Goal: Information Seeking & Learning: Learn about a topic

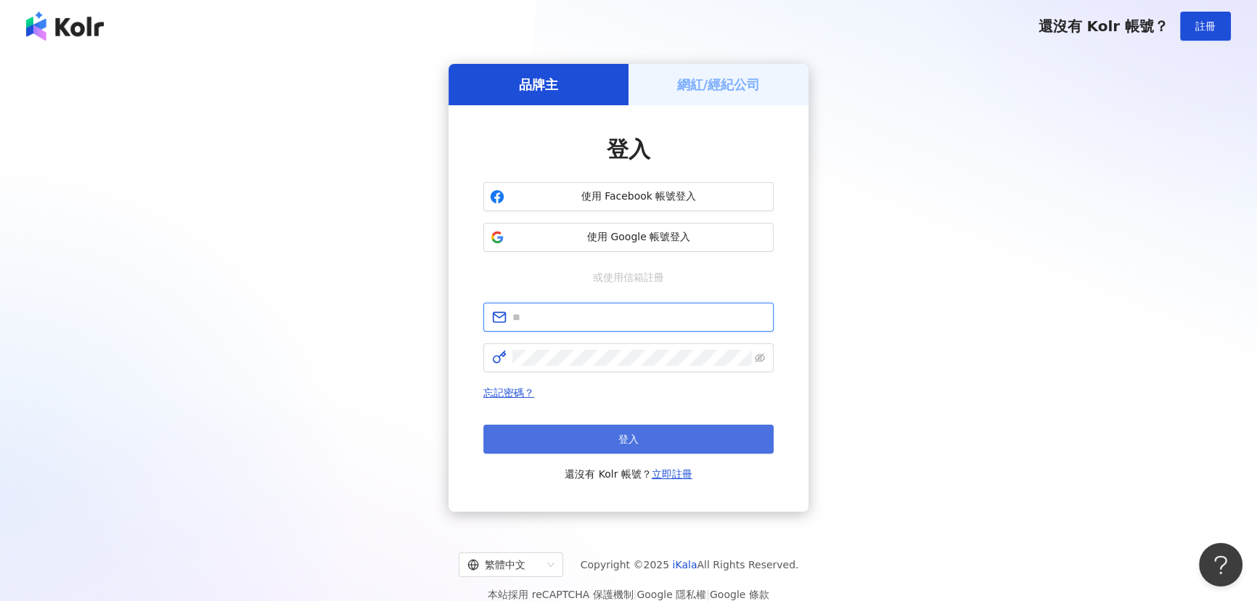
type input "**********"
click at [609, 441] on button "登入" at bounding box center [628, 439] width 290 height 29
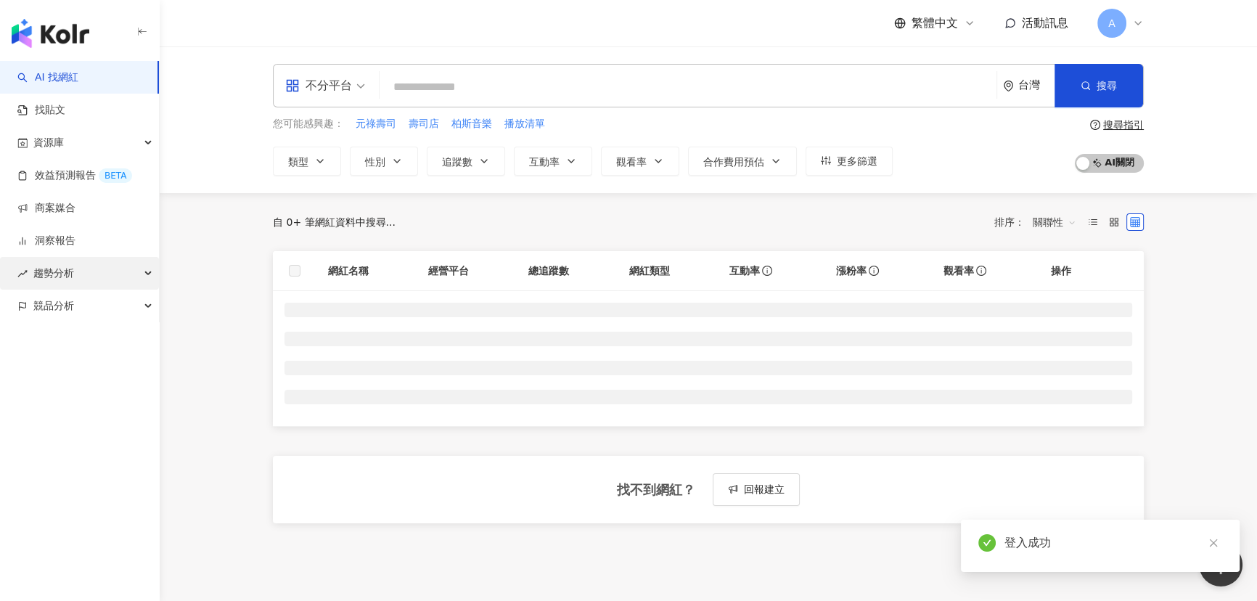
click at [78, 269] on div "趨勢分析" at bounding box center [79, 273] width 159 height 33
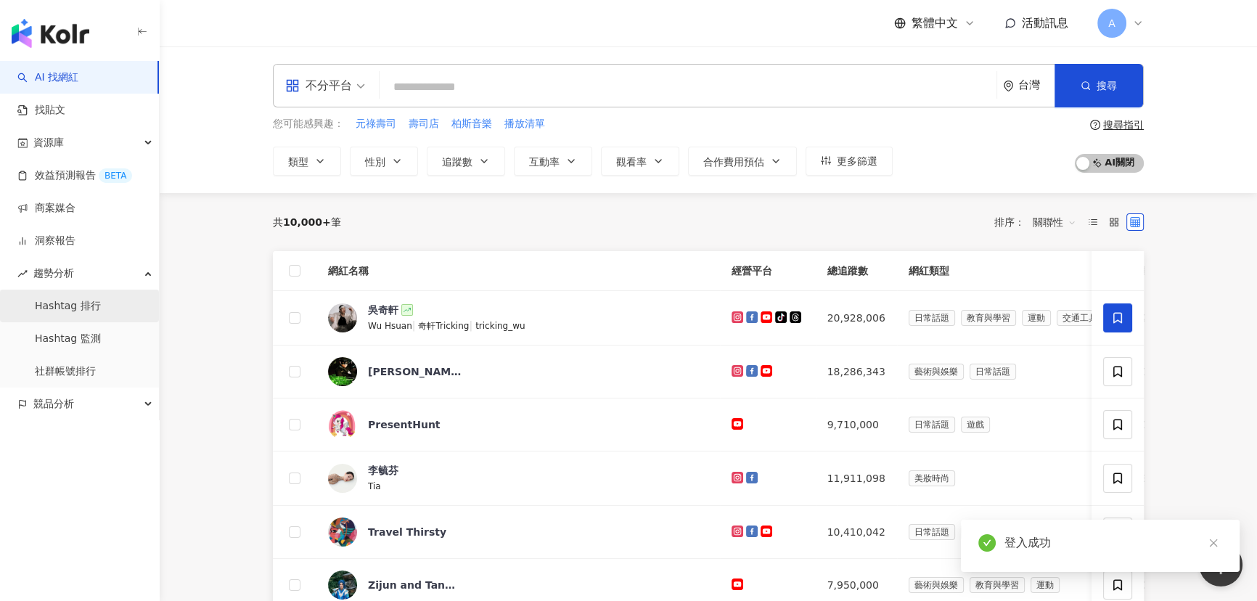
click at [101, 299] on link "Hashtag 排行" at bounding box center [68, 306] width 66 height 15
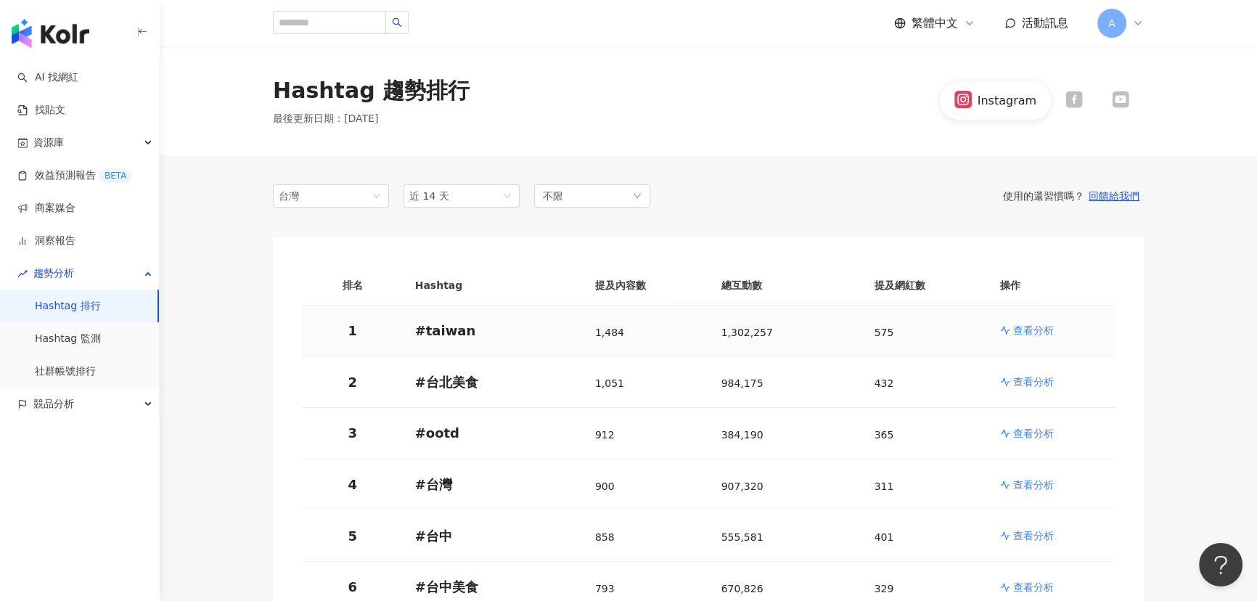
click at [1050, 335] on p "查看分析" at bounding box center [1033, 330] width 41 height 15
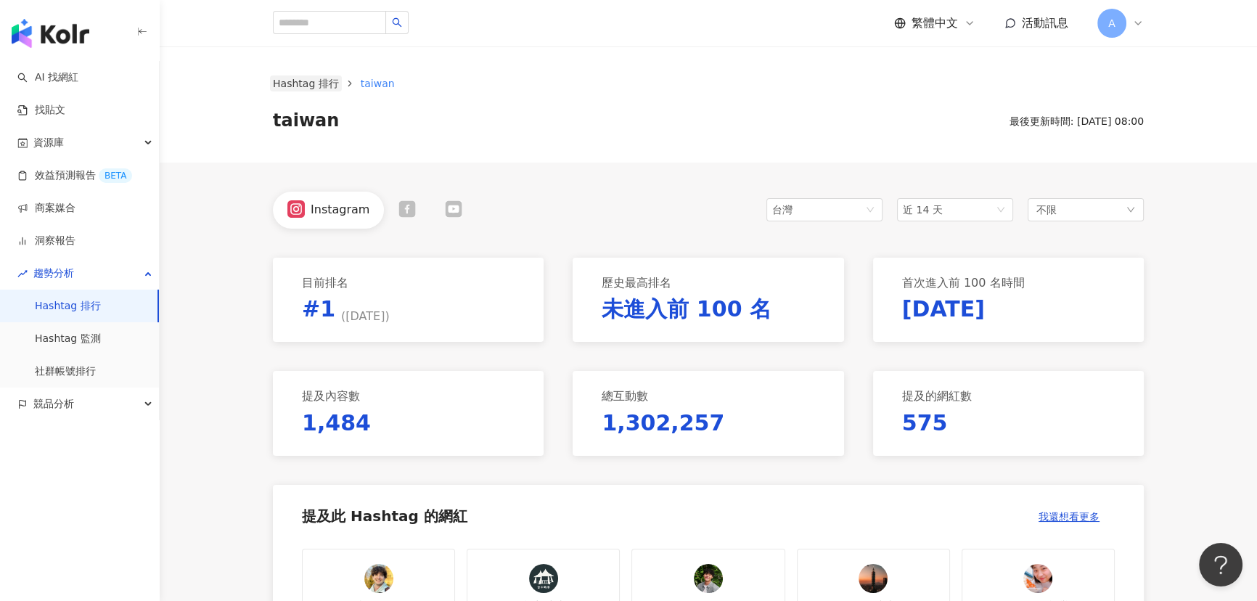
click at [320, 82] on link "Hashtag 排行" at bounding box center [306, 83] width 72 height 16
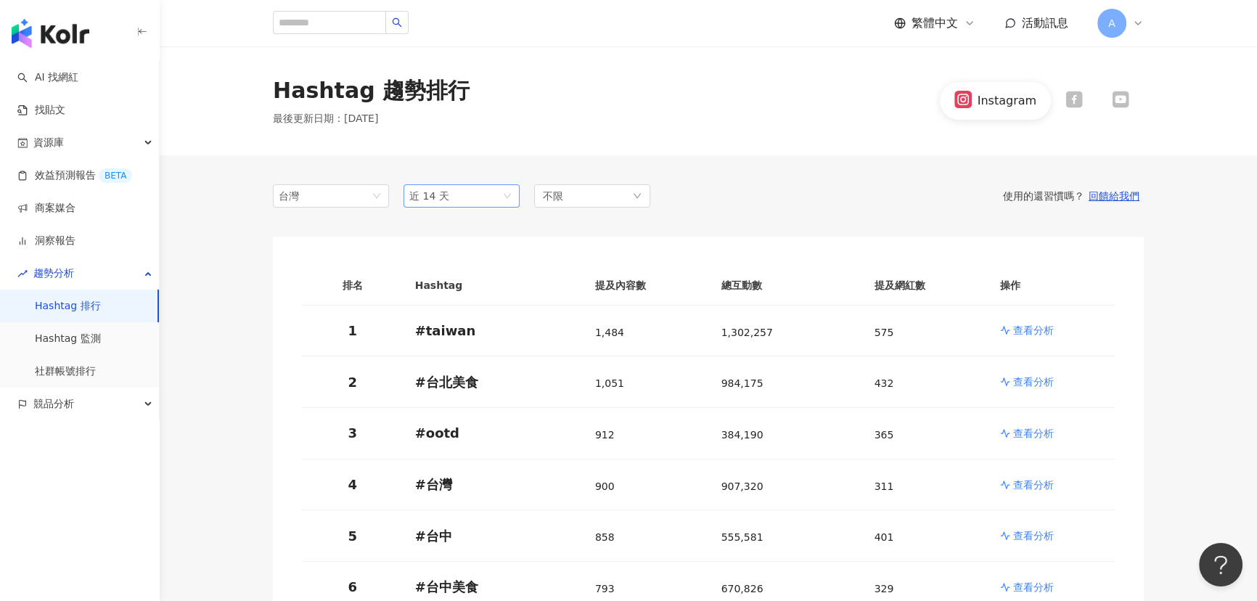
click at [450, 202] on span "近 14 天" at bounding box center [461, 196] width 105 height 22
click at [1010, 324] on link "查看分析" at bounding box center [1051, 330] width 103 height 15
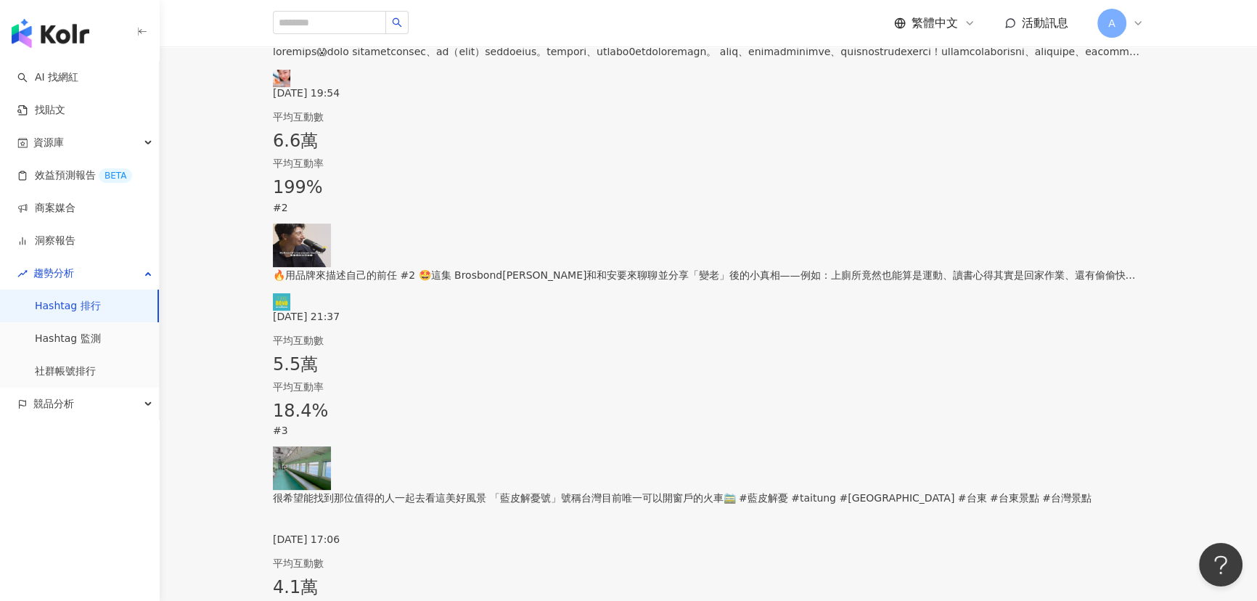
scroll to position [594, 0]
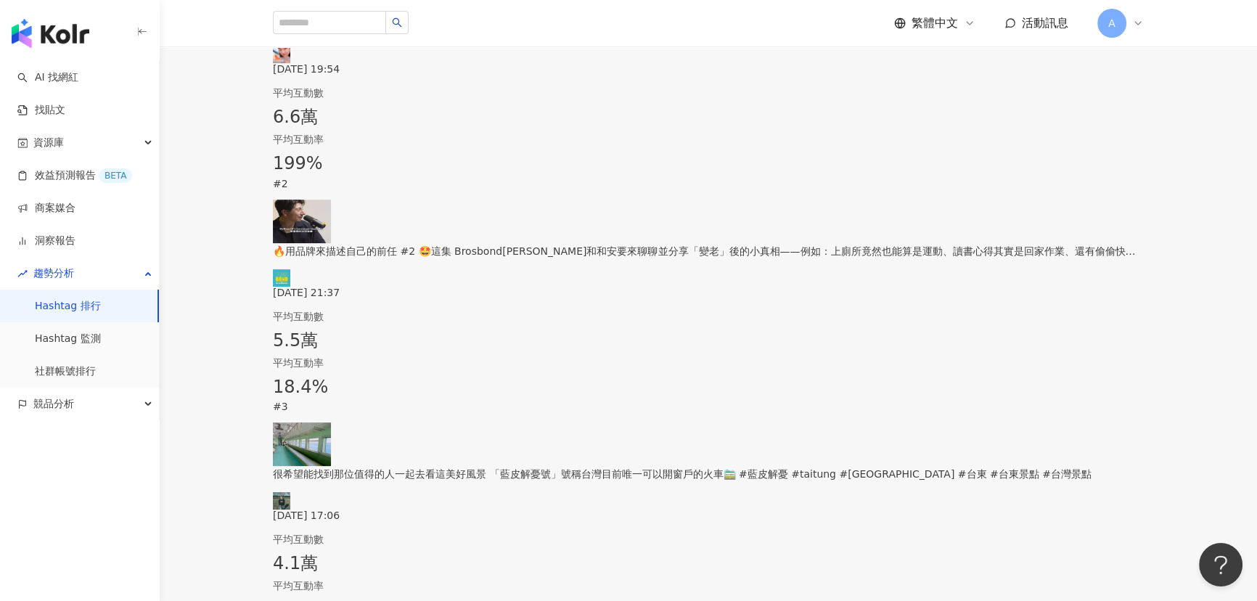
click at [478, 75] on div "[DATE] 19:54" at bounding box center [708, 47] width 871 height 55
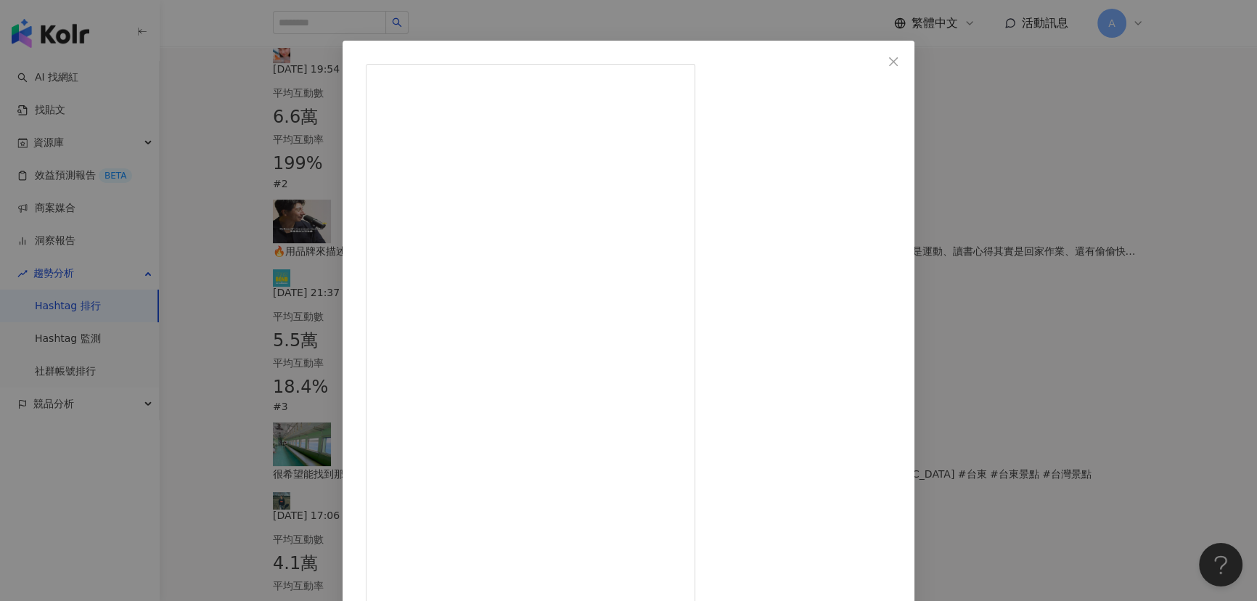
scroll to position [50, 0]
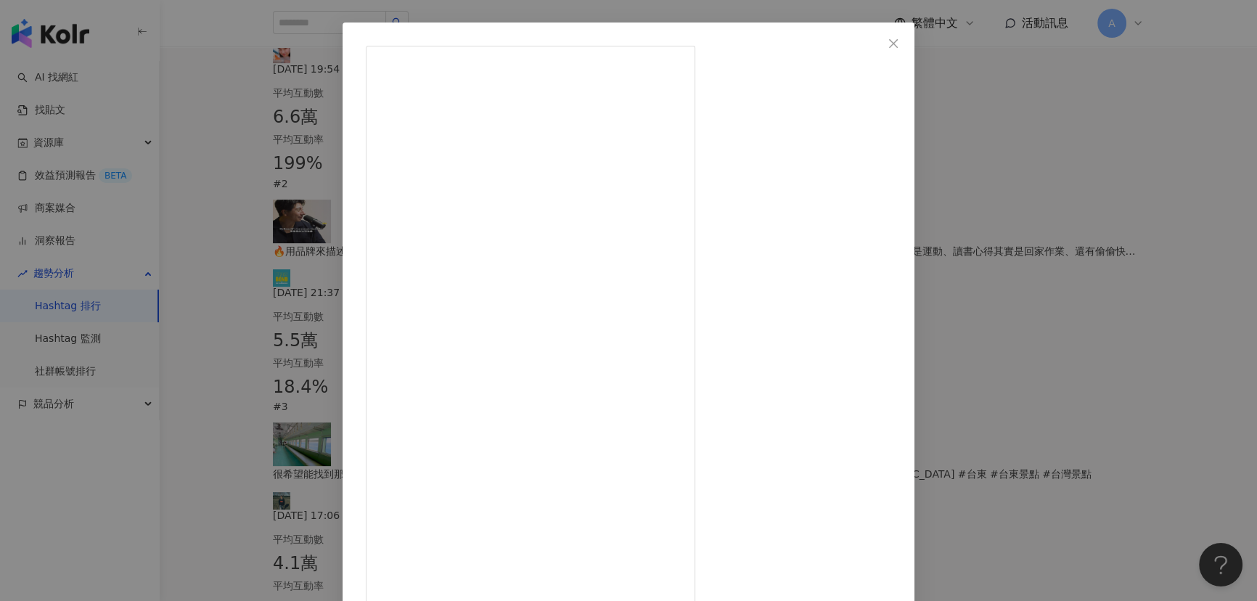
drag, startPoint x: 843, startPoint y: 561, endPoint x: 795, endPoint y: 517, distance: 64.2
copy link "查看原始貼文"
click at [899, 42] on icon "close" at bounding box center [894, 44] width 12 height 12
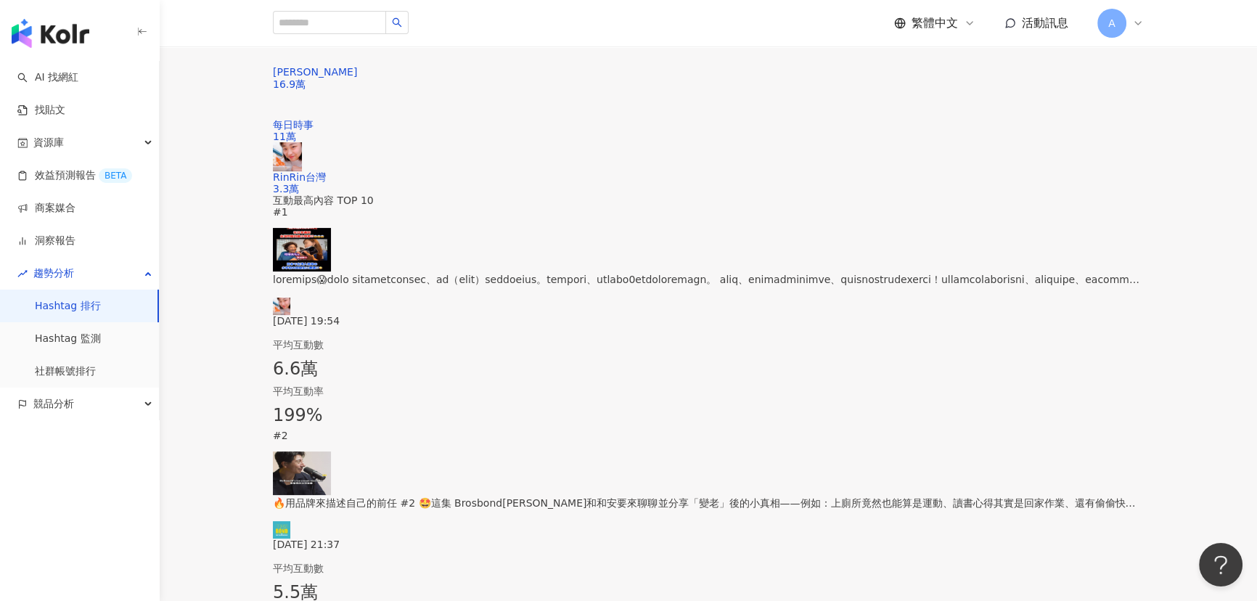
scroll to position [65, 0]
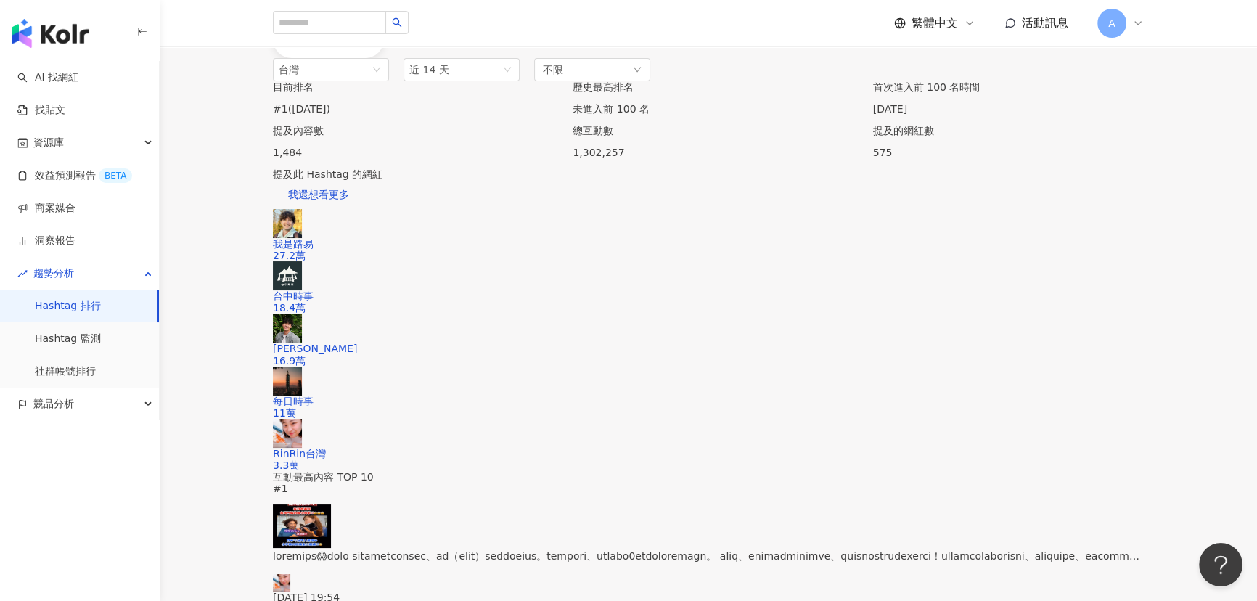
click at [410, 46] on icon at bounding box center [407, 38] width 17 height 17
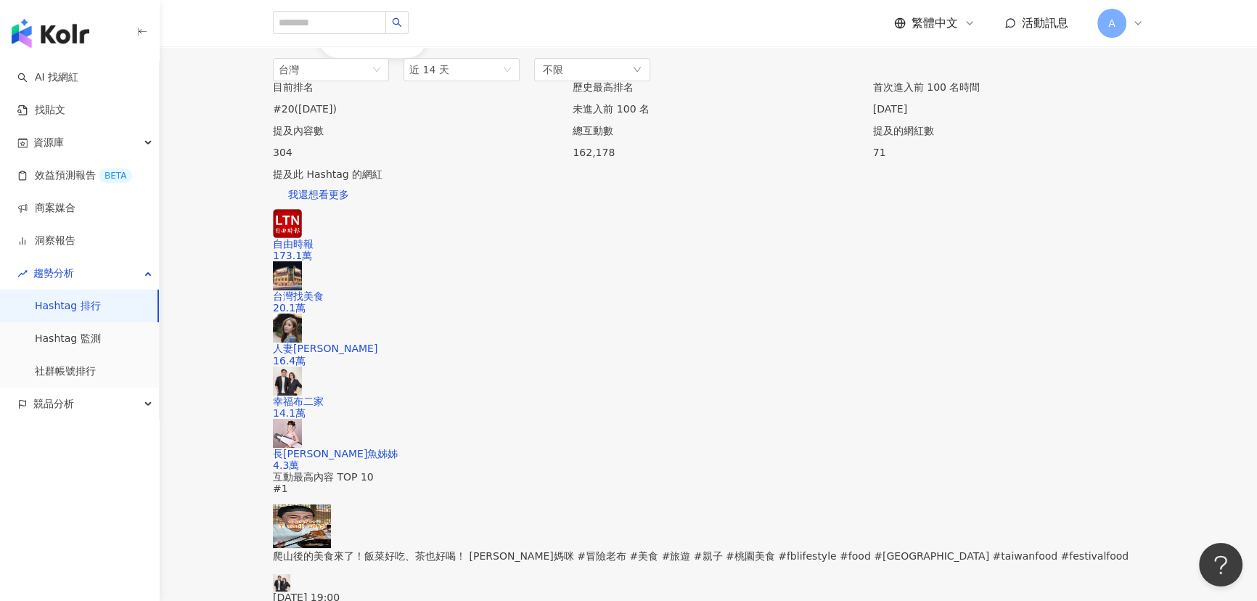
click at [91, 299] on link "Hashtag 排行" at bounding box center [68, 306] width 66 height 15
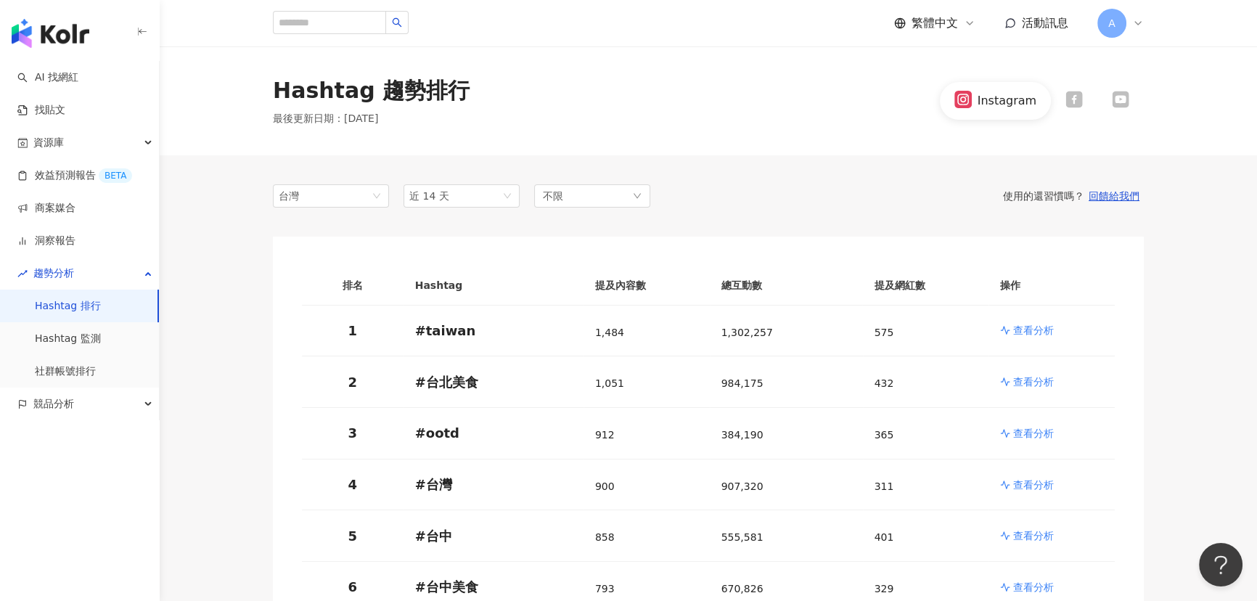
click at [1073, 96] on icon at bounding box center [1073, 99] width 17 height 17
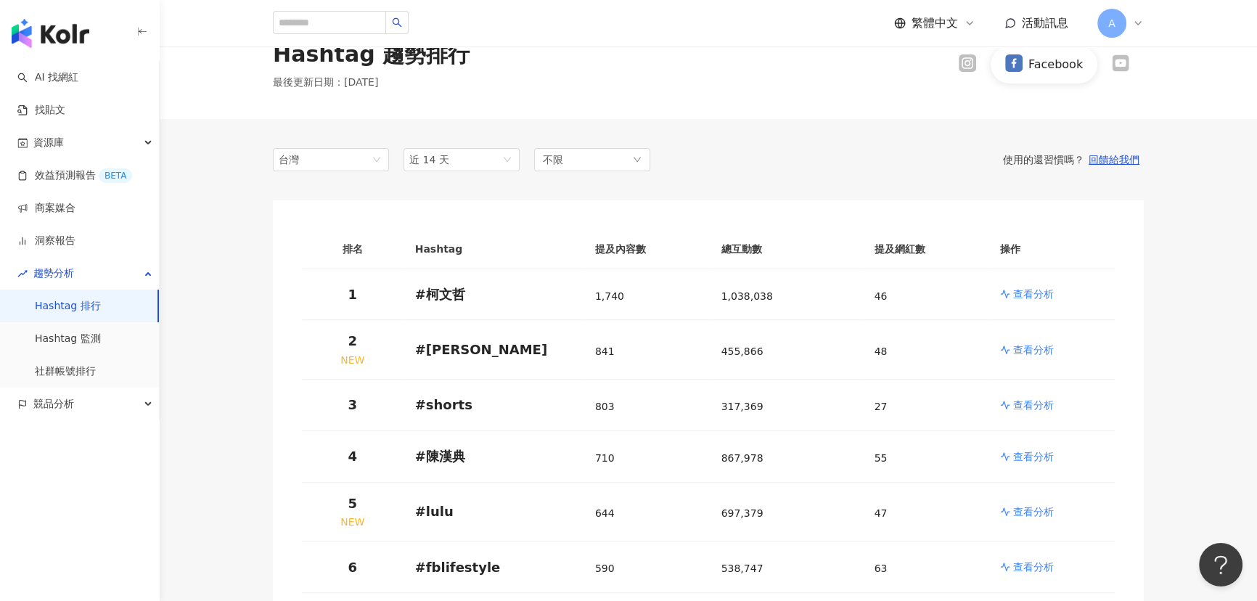
scroll to position [65, 0]
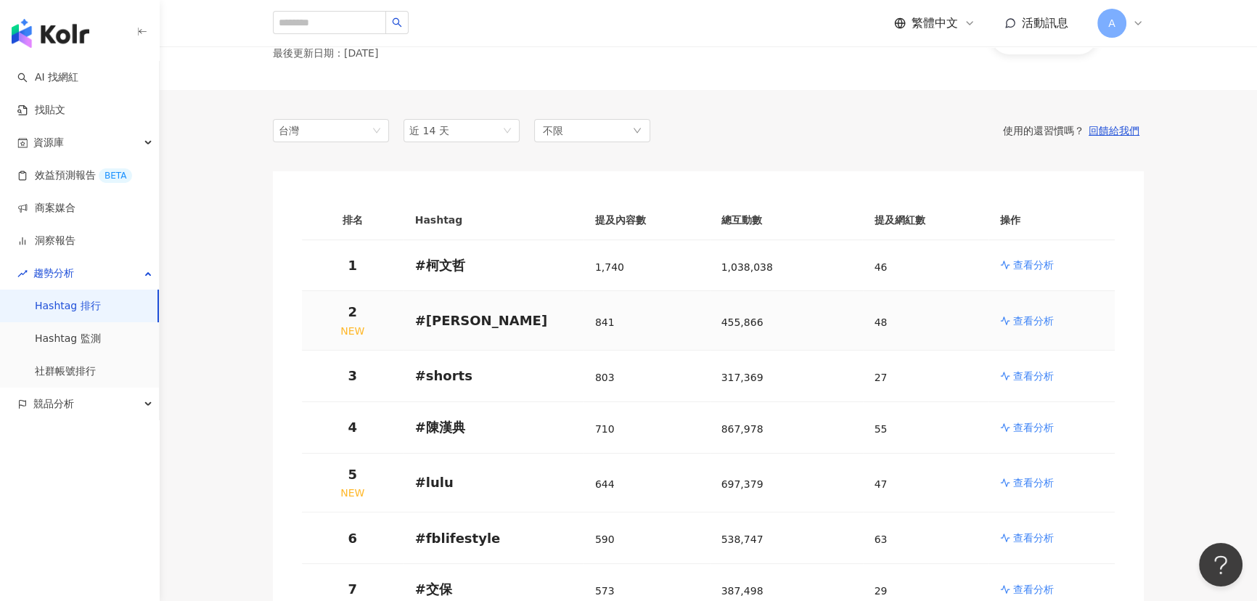
click at [1045, 316] on p "查看分析" at bounding box center [1033, 321] width 41 height 15
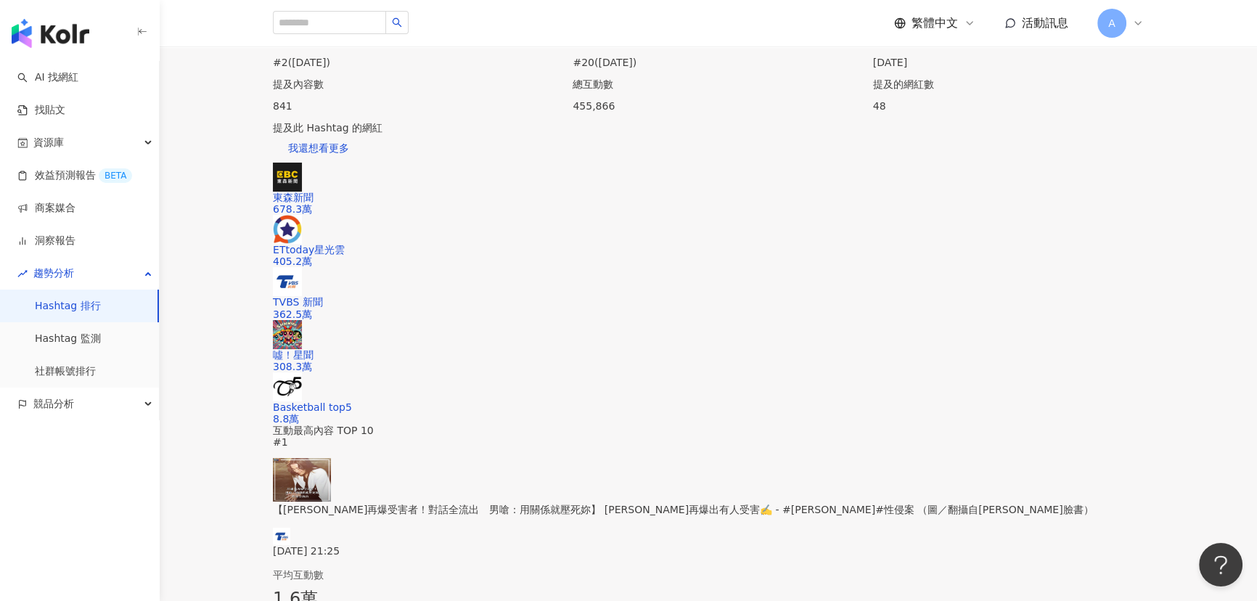
scroll to position [396, 0]
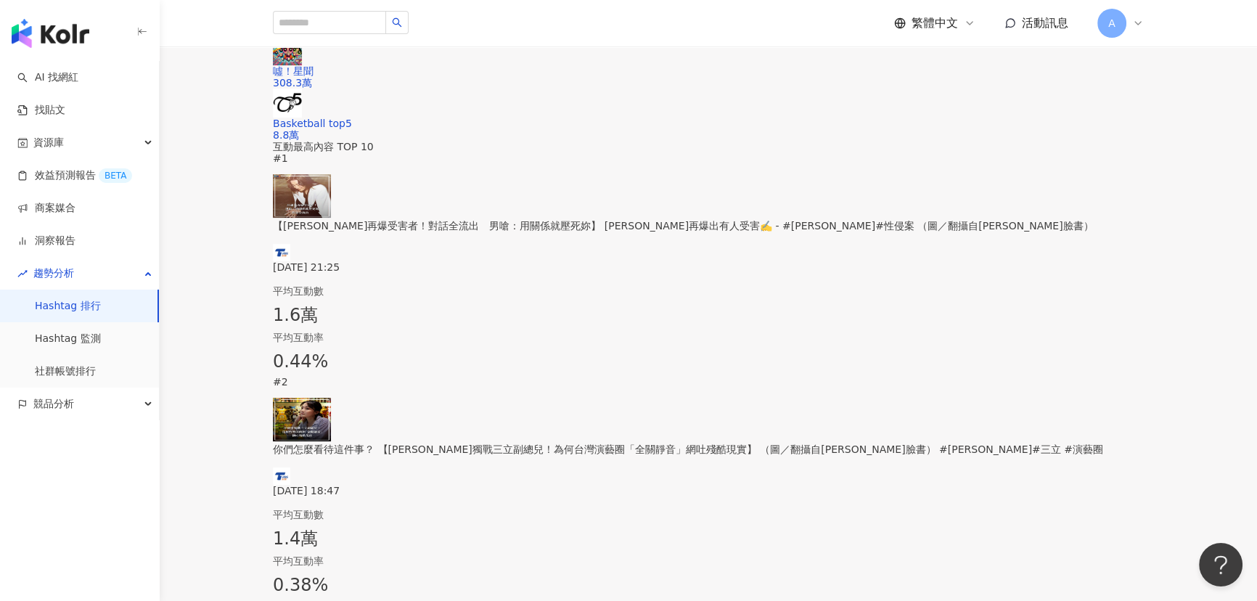
click at [447, 234] on div "【[PERSON_NAME]再爆受害者！對話全流出　男嗆：用關係就壓死妳】 [PERSON_NAME]再爆出有人受害✍️ - #[PERSON_NAME]#性…" at bounding box center [708, 226] width 871 height 16
